Goal: Information Seeking & Learning: Learn about a topic

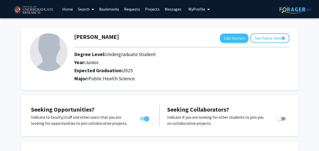
click at [85, 8] on link "Search" at bounding box center [85, 9] width 21 height 18
click at [59, 10] on link at bounding box center [36, 9] width 48 height 18
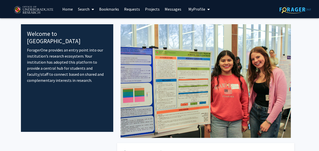
click at [86, 8] on link "Search" at bounding box center [85, 9] width 21 height 18
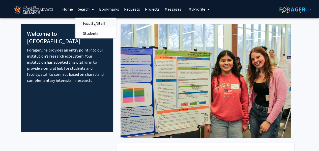
click at [95, 24] on span "Faculty/Staff" at bounding box center [93, 23] width 37 height 10
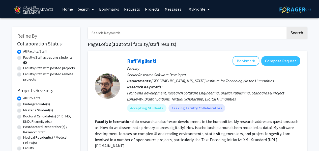
click at [23, 59] on label "Faculty/Staff accepting students" at bounding box center [47, 57] width 49 height 5
click at [23, 58] on input "Faculty/Staff accepting students" at bounding box center [24, 56] width 3 height 3
radio input "true"
click at [23, 104] on label "Undergraduate(s)" at bounding box center [36, 103] width 27 height 5
click at [23, 104] on input "Undergraduate(s)" at bounding box center [24, 102] width 3 height 3
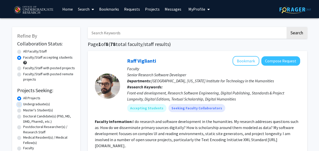
radio input "true"
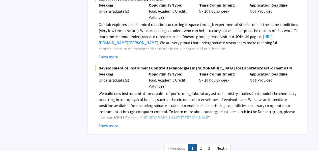
scroll to position [2400, 0]
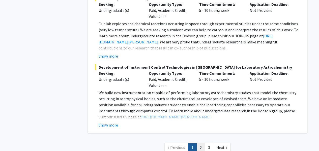
click at [199, 143] on link "2" at bounding box center [200, 147] width 9 height 9
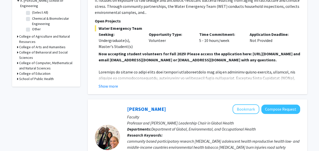
scroll to position [166, 0]
click at [113, 86] on button "Show more" at bounding box center [108, 86] width 19 height 6
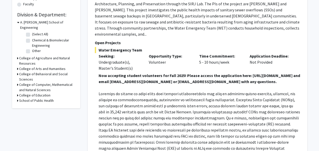
scroll to position [143, 0]
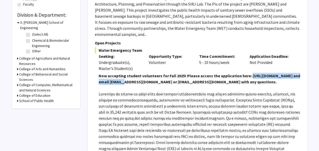
drag, startPoint x: 109, startPoint y: 82, endPoint x: 177, endPoint y: 84, distance: 68.6
click at [177, 84] on strong "Now accepting student volunteers for Fall 2025! Please access the application h…" at bounding box center [199, 78] width 201 height 11
copy strong "[URL][DOMAIN_NAME]"
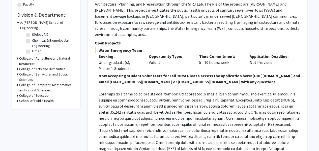
click at [143, 74] on strong "Now accepting student volunteers for Fall 2025! Please access the application h…" at bounding box center [199, 78] width 201 height 11
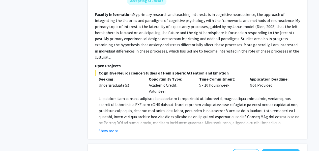
scroll to position [1384, 0]
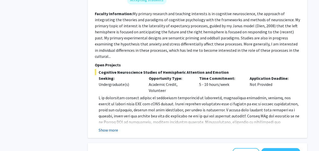
click at [113, 127] on button "Show more" at bounding box center [108, 130] width 19 height 6
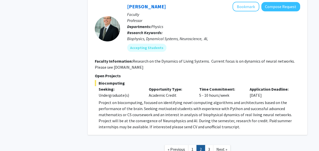
scroll to position [1921, 0]
click at [208, 145] on link "3" at bounding box center [209, 149] width 9 height 9
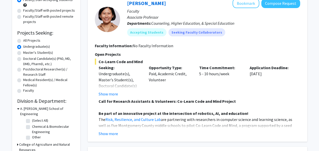
scroll to position [58, 0]
click at [113, 134] on button "Show more" at bounding box center [108, 133] width 19 height 6
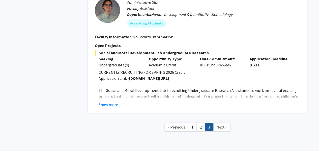
scroll to position [882, 0]
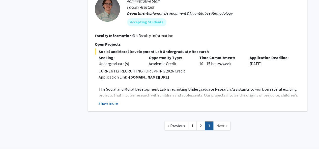
click at [117, 100] on button "Show more" at bounding box center [108, 103] width 19 height 6
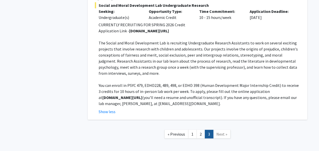
scroll to position [941, 0]
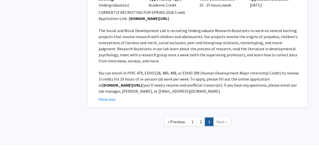
click at [224, 119] on span "Next »" at bounding box center [221, 121] width 11 height 5
click at [192, 117] on link "1" at bounding box center [192, 121] width 9 height 9
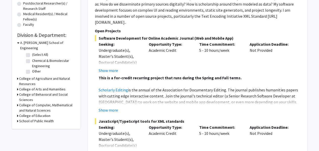
scroll to position [124, 0]
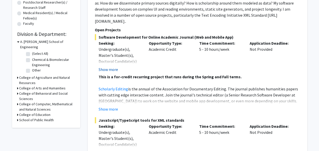
click at [112, 66] on button "Show more" at bounding box center [108, 69] width 19 height 6
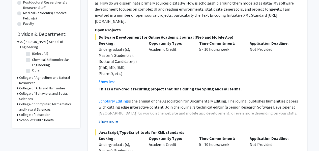
click at [109, 118] on button "Show more" at bounding box center [108, 121] width 19 height 6
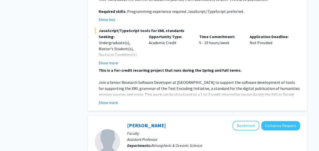
scroll to position [255, 0]
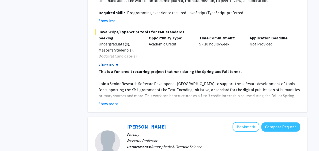
click at [111, 61] on button "Show more" at bounding box center [108, 64] width 19 height 6
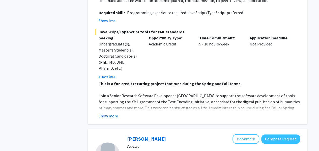
click at [111, 113] on button "Show more" at bounding box center [108, 116] width 19 height 6
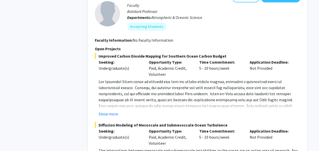
scroll to position [445, 0]
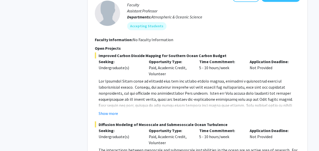
click at [118, 110] on div "Show more" at bounding box center [199, 113] width 201 height 6
click at [114, 110] on button "Show more" at bounding box center [108, 113] width 19 height 6
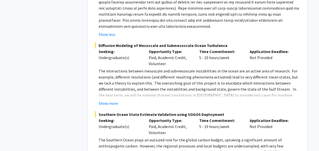
scroll to position [556, 0]
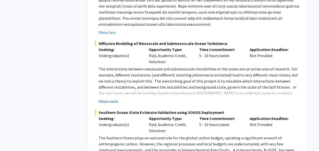
click at [111, 98] on button "Show more" at bounding box center [108, 101] width 19 height 6
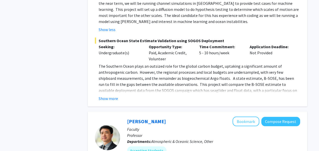
scroll to position [649, 0]
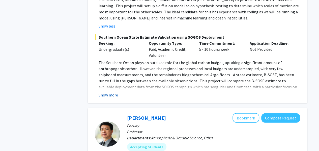
click at [113, 92] on button "Show more" at bounding box center [108, 95] width 19 height 6
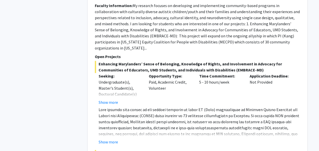
scroll to position [1060, 0]
click at [111, 99] on button "Show more" at bounding box center [108, 102] width 19 height 6
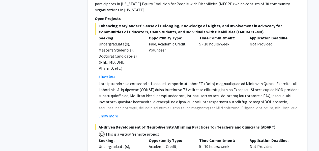
scroll to position [1098, 0]
click at [116, 112] on button "Show more" at bounding box center [108, 115] width 19 height 6
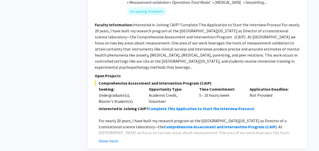
scroll to position [1493, 0]
click at [115, 137] on button "Show more" at bounding box center [108, 140] width 19 height 6
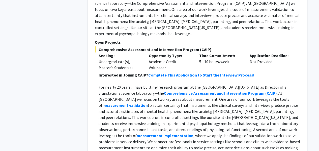
scroll to position [1525, 0]
